Goal: Navigation & Orientation: Find specific page/section

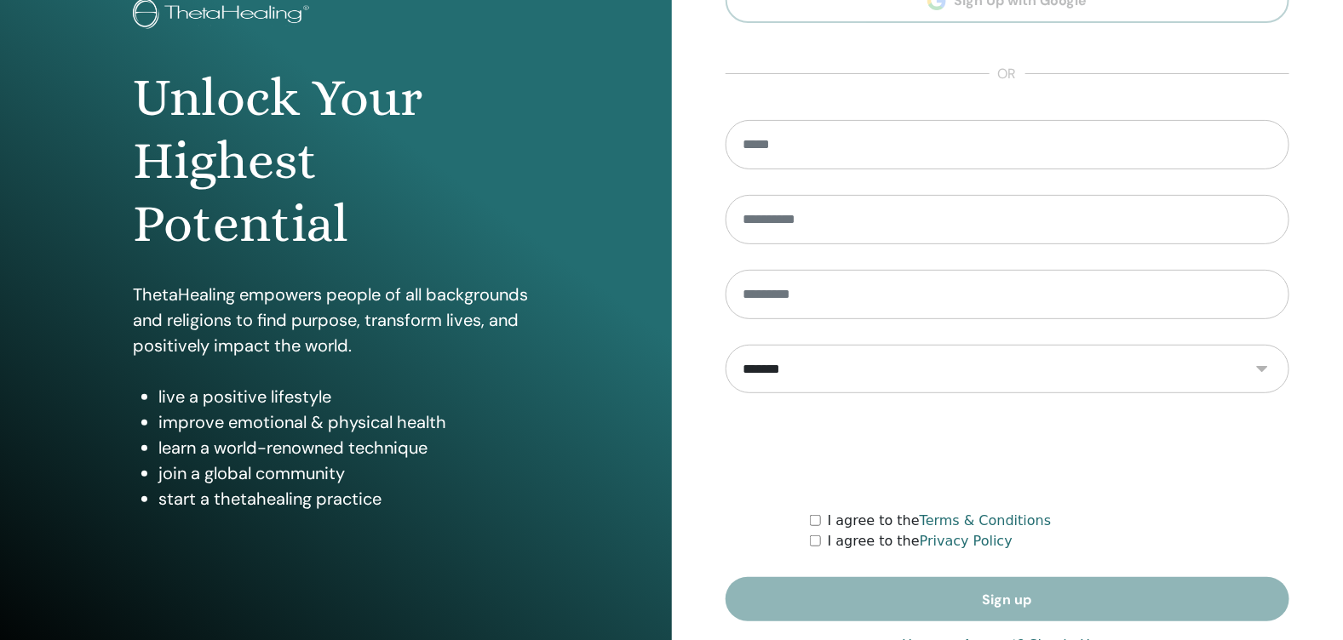
scroll to position [176, 0]
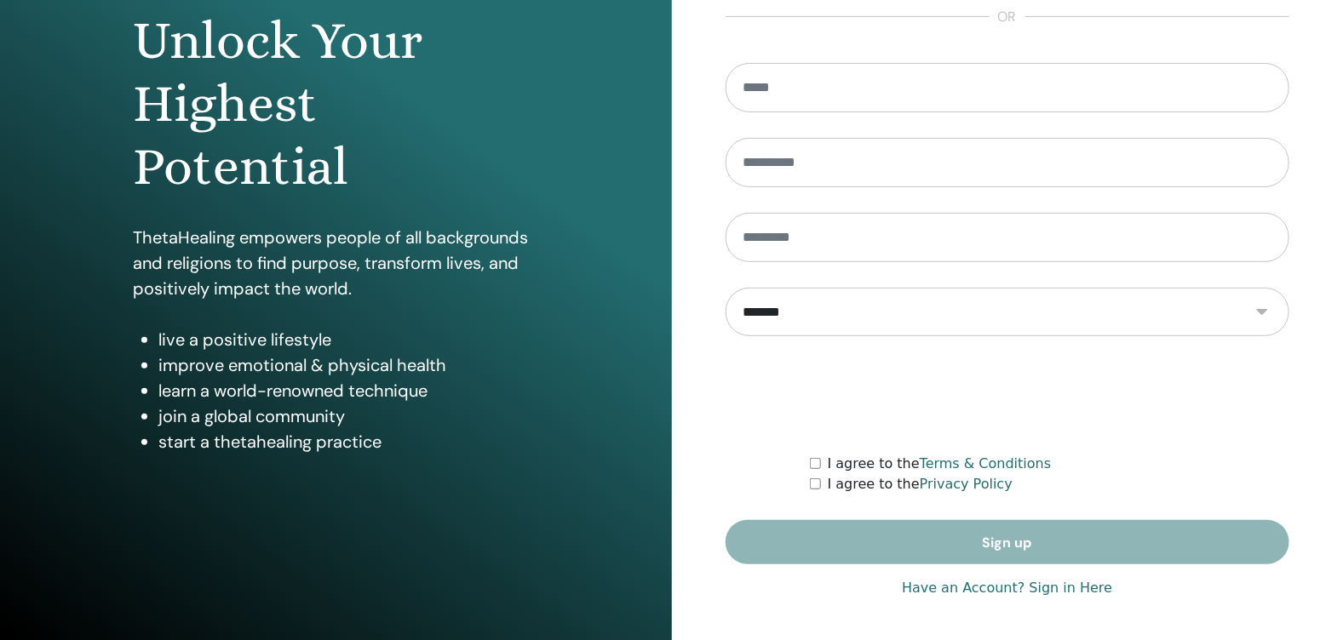
type input "**********"
click at [1046, 590] on link "Have an Account? Sign in Here" at bounding box center [1007, 588] width 210 height 20
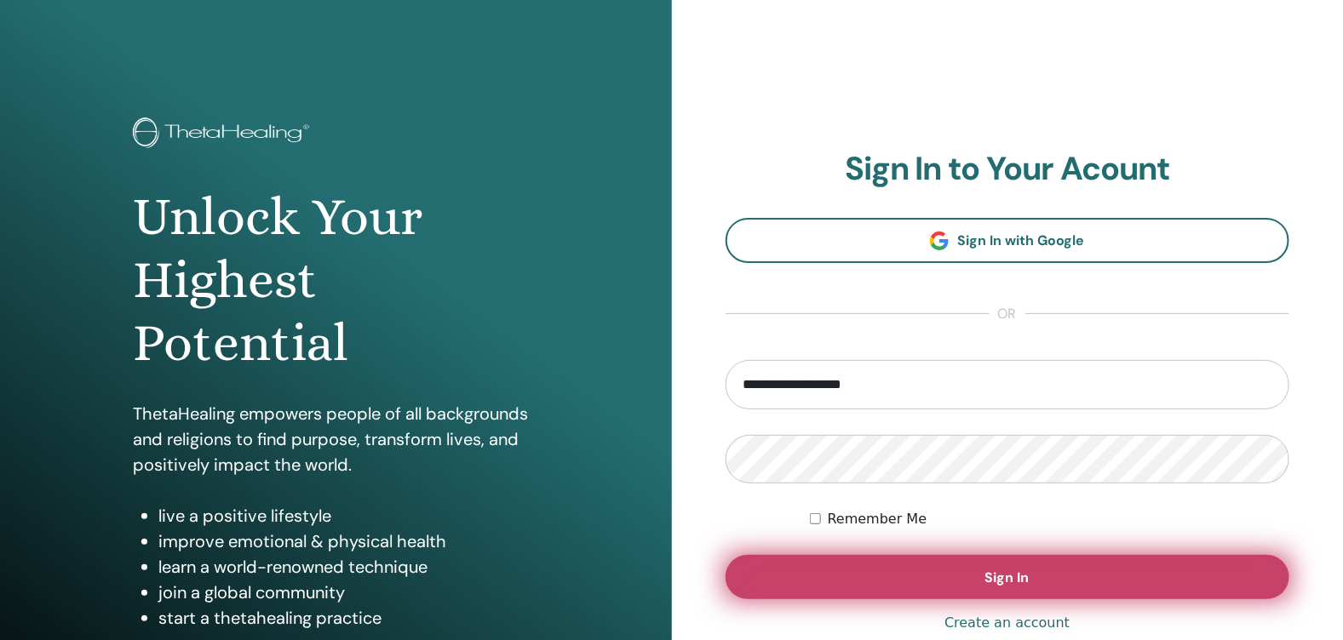
click at [1051, 575] on button "Sign In" at bounding box center [1007, 577] width 564 height 44
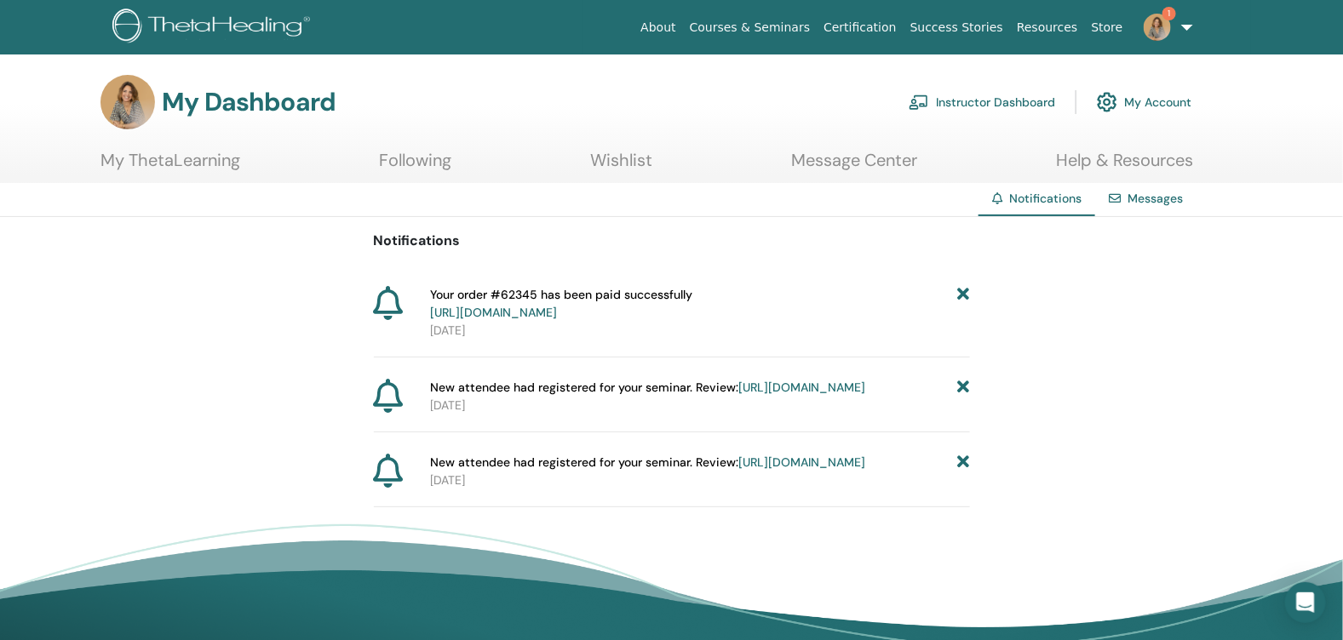
click at [959, 296] on icon at bounding box center [963, 304] width 12 height 36
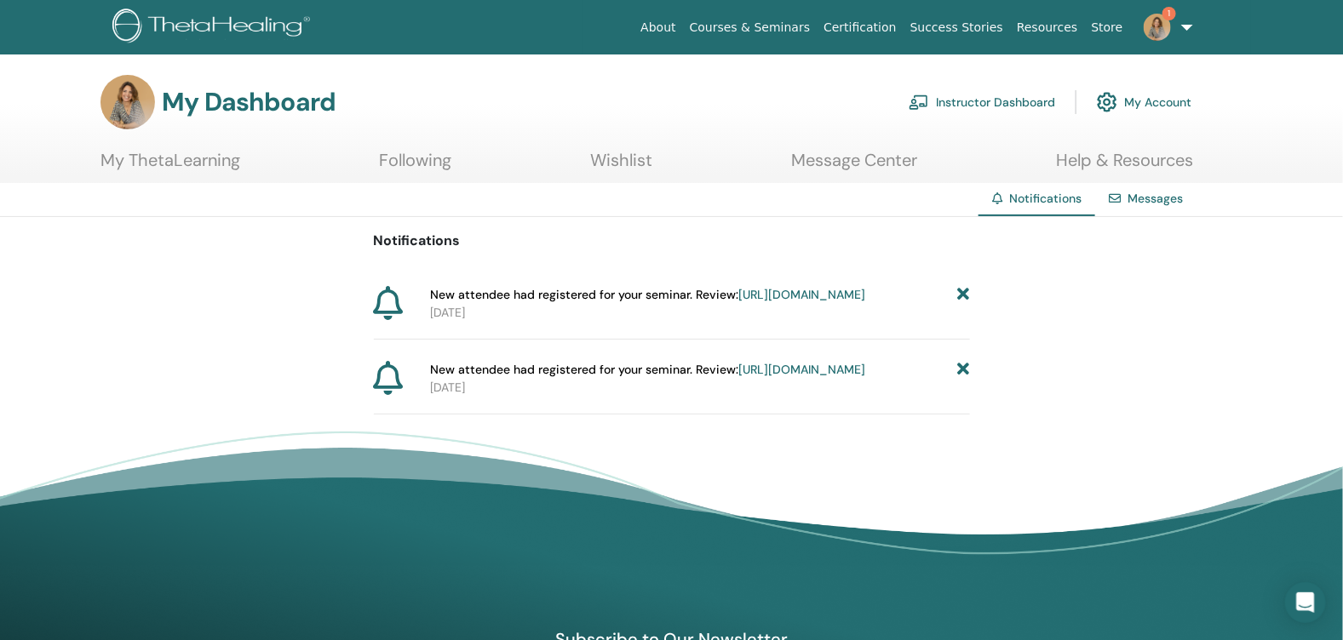
click at [963, 293] on icon at bounding box center [963, 295] width 12 height 18
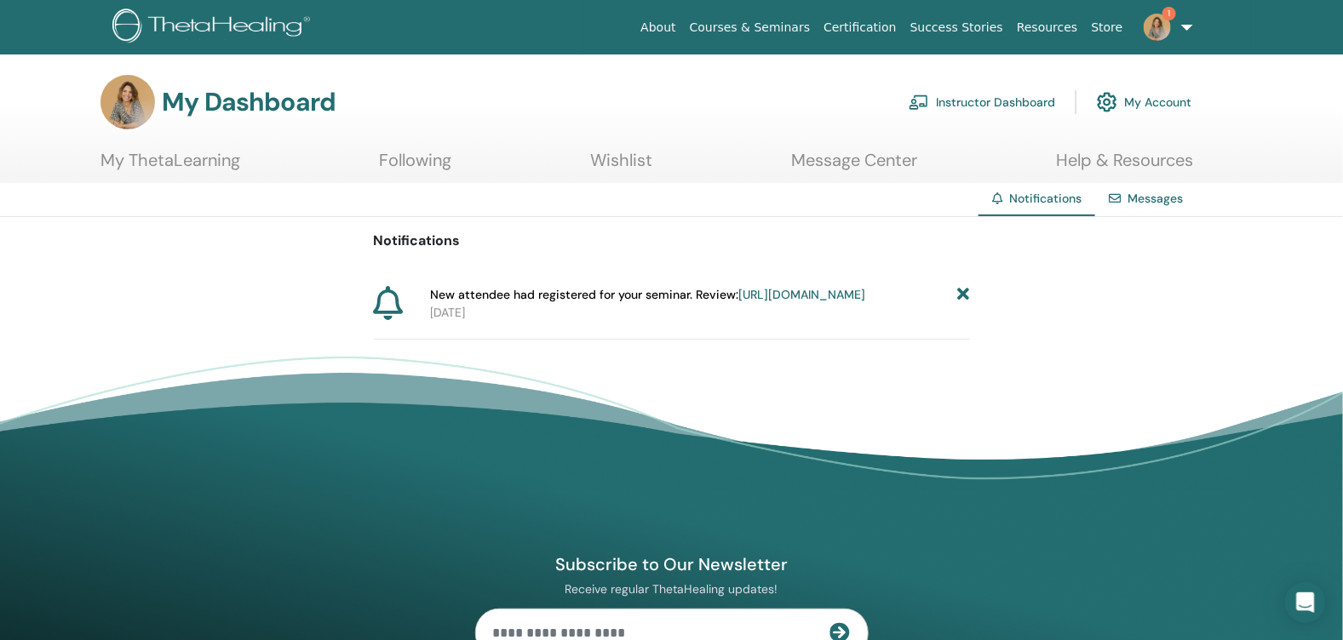
click at [963, 293] on icon at bounding box center [963, 295] width 12 height 18
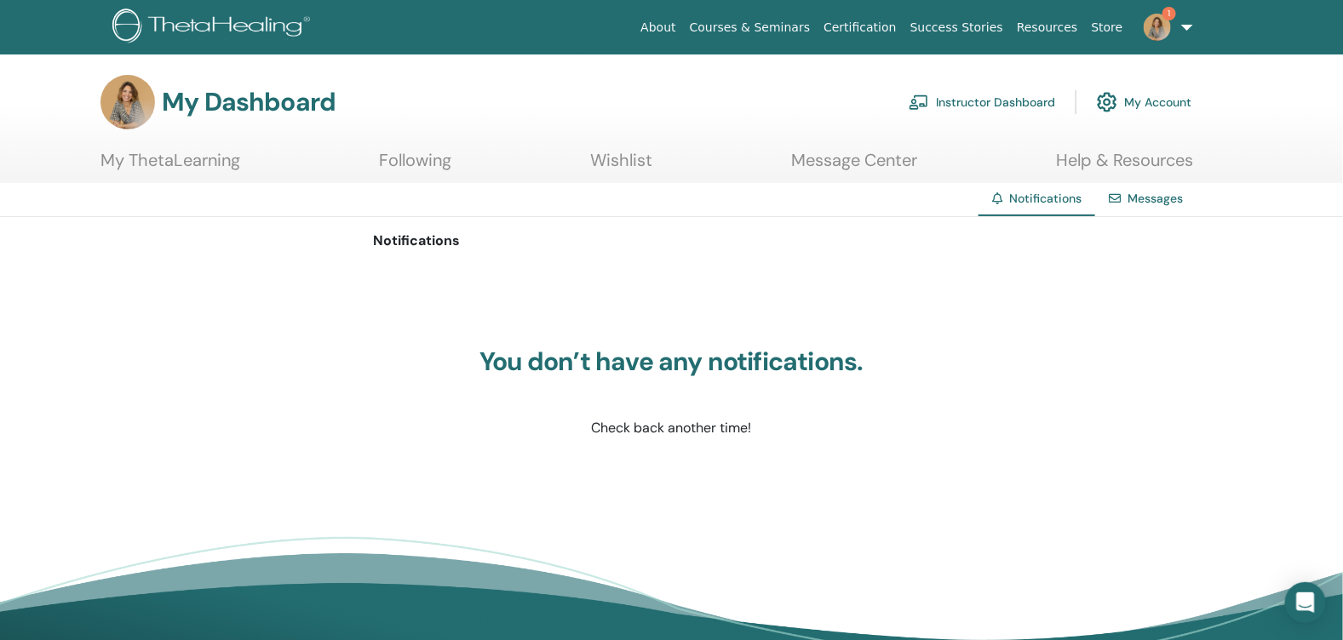
click at [808, 26] on link "Courses & Seminars" at bounding box center [750, 28] width 135 height 32
